Goal: Task Accomplishment & Management: Manage account settings

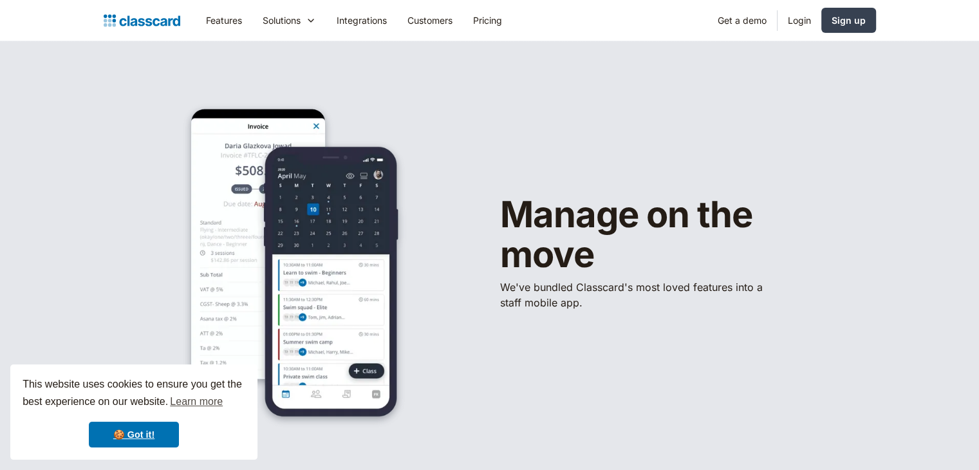
click at [176, 107] on img at bounding box center [291, 258] width 257 height 344
click at [860, 20] on div "Sign up" at bounding box center [848, 21] width 34 height 14
click at [808, 24] on link "Login" at bounding box center [799, 20] width 44 height 29
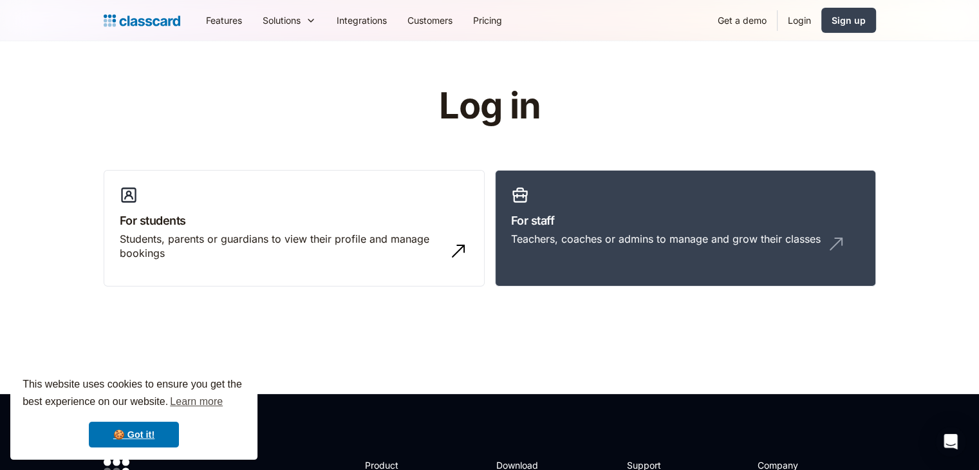
click at [808, 24] on link "Login" at bounding box center [799, 20] width 44 height 29
click at [800, 17] on link "Login" at bounding box center [799, 20] width 44 height 29
click at [725, 196] on link "For staff Teachers, coaches or admins to manage and grow their classes" at bounding box center [685, 228] width 381 height 117
